Goal: Transaction & Acquisition: Book appointment/travel/reservation

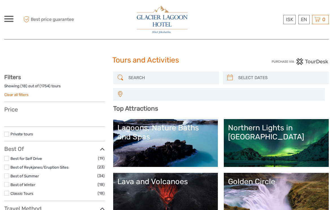
select select
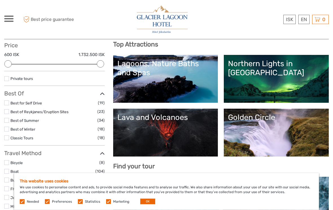
scroll to position [64, 0]
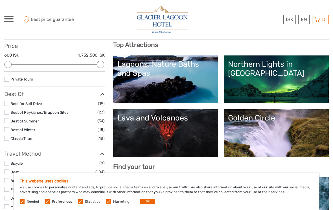
click at [196, 72] on div "Lagoons, Nature Baths and Spas" at bounding box center [165, 69] width 96 height 18
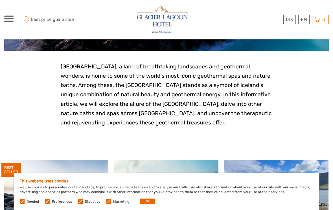
scroll to position [117, 0]
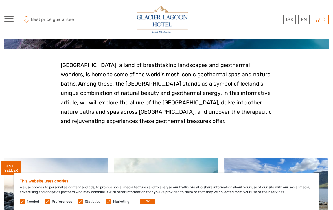
click at [150, 205] on button "OK" at bounding box center [147, 202] width 15 height 6
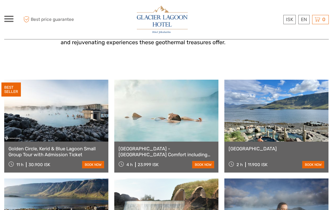
scroll to position [194, 0]
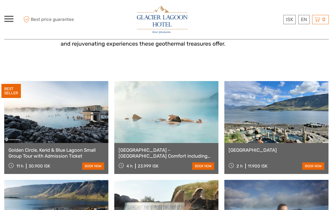
click at [190, 127] on link at bounding box center [166, 112] width 104 height 62
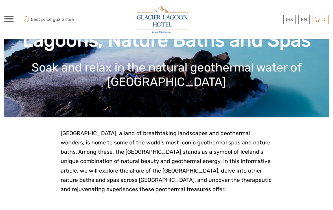
scroll to position [0, 0]
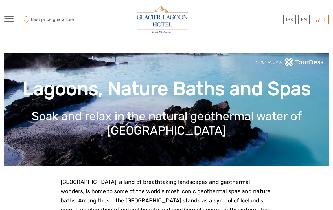
click at [12, 19] on span at bounding box center [8, 18] width 9 height 1
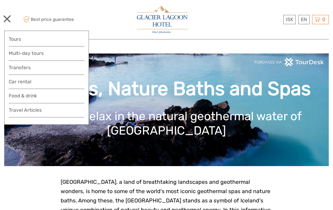
click at [68, 39] on link "Tours" at bounding box center [47, 39] width 76 height 8
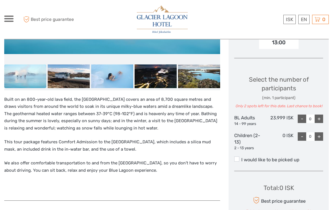
scroll to position [227, 0]
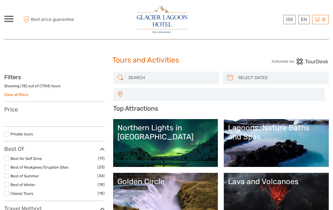
select select
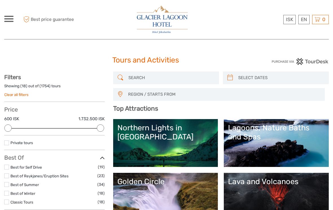
click at [12, 21] on span at bounding box center [8, 21] width 9 height 1
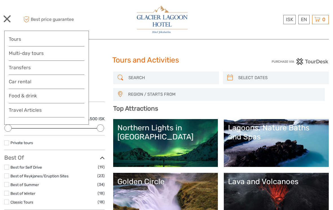
click at [50, 111] on link "Travel Articles" at bounding box center [47, 111] width 76 height 11
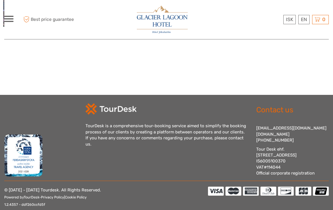
scroll to position [740, 0]
